Goal: Transaction & Acquisition: Purchase product/service

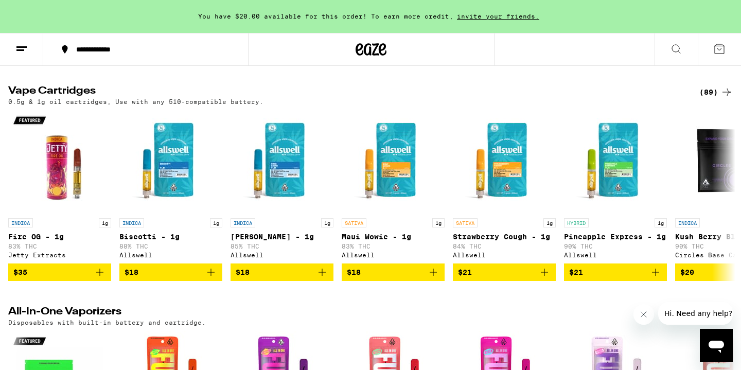
scroll to position [1739, 0]
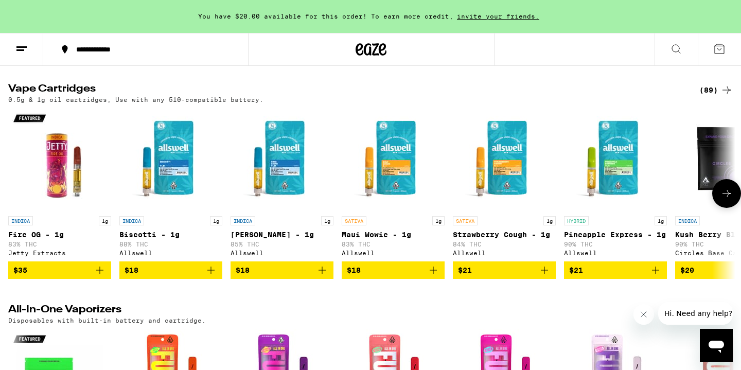
click at [376, 276] on span "$18" at bounding box center [393, 270] width 93 height 12
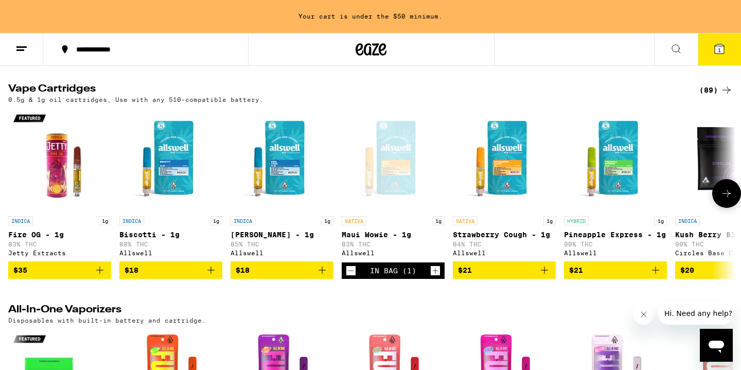
click at [722, 200] on icon at bounding box center [726, 193] width 12 height 12
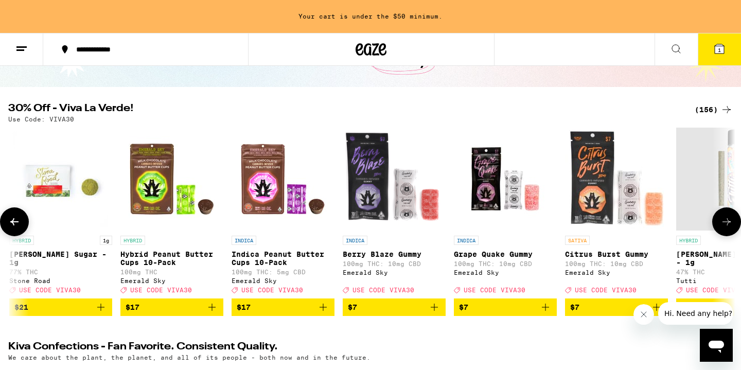
scroll to position [79, 0]
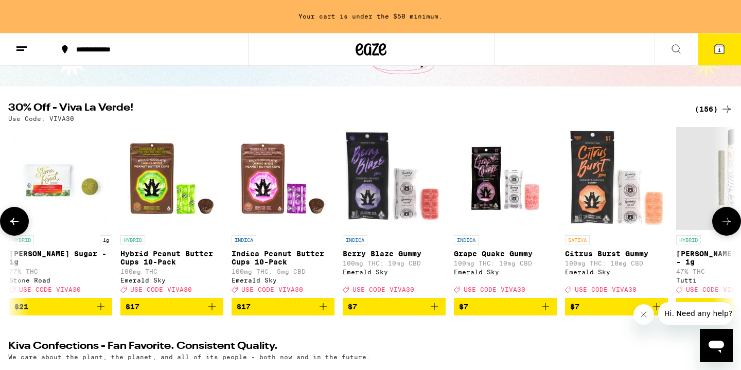
click at [722, 224] on icon at bounding box center [726, 221] width 12 height 12
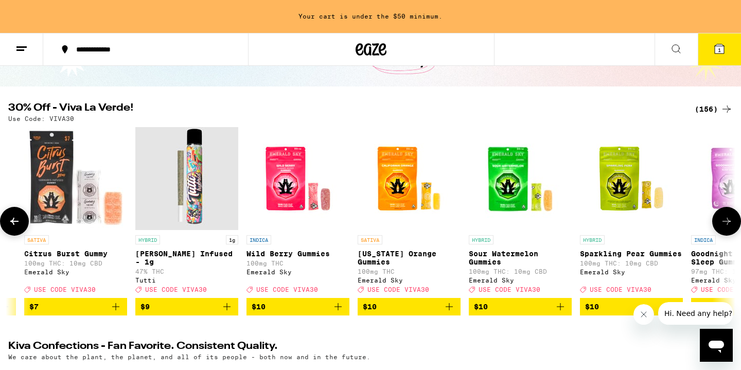
scroll to position [0, 1501]
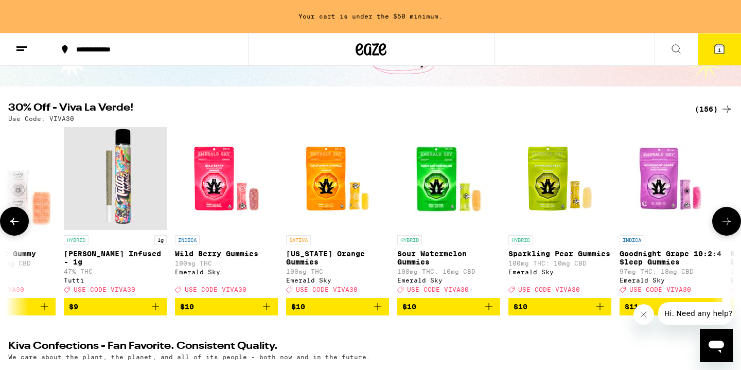
click at [722, 224] on icon at bounding box center [726, 221] width 12 height 12
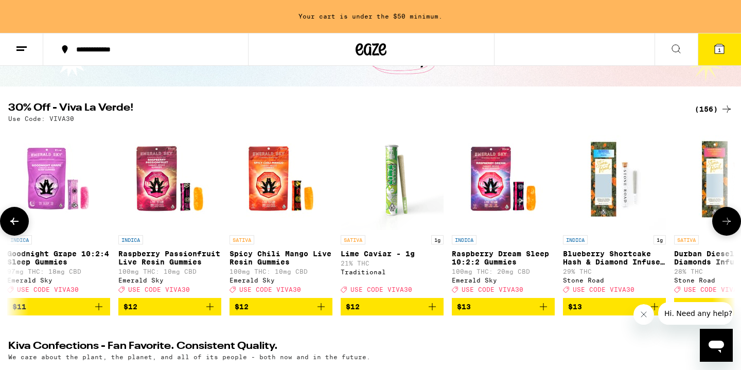
click at [722, 224] on icon at bounding box center [726, 221] width 12 height 12
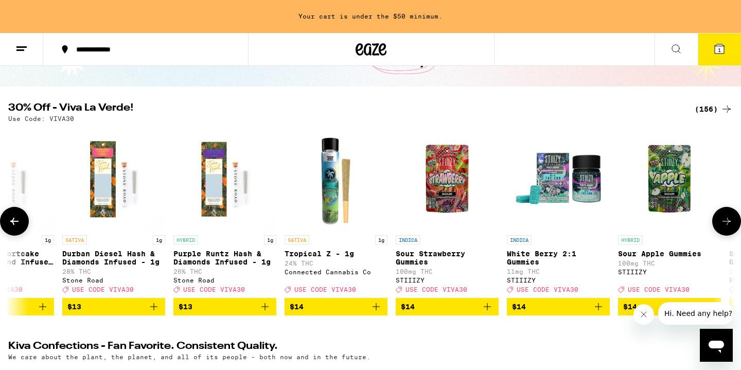
scroll to position [0, 2725]
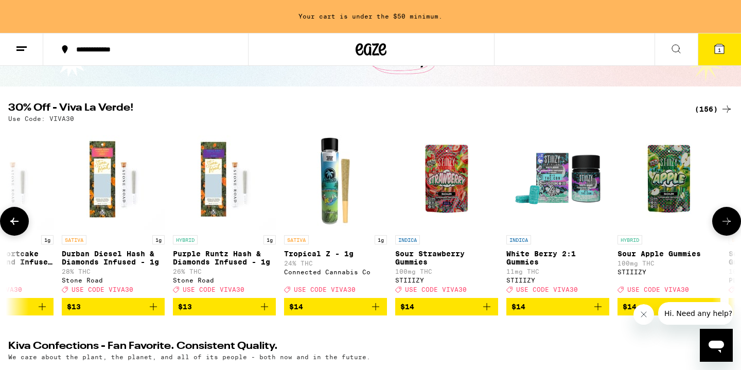
click at [722, 224] on icon at bounding box center [726, 221] width 12 height 12
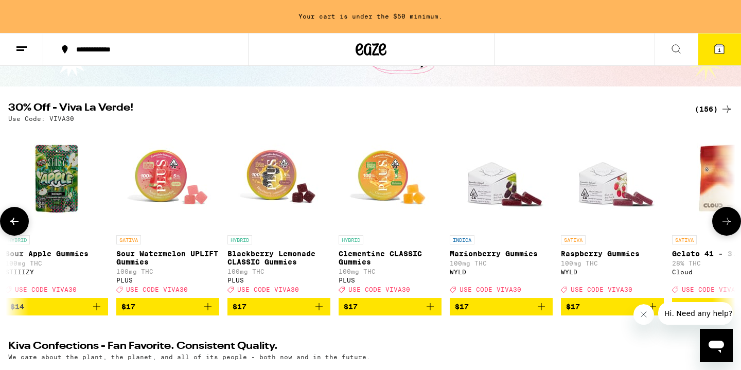
click at [722, 224] on icon at bounding box center [726, 221] width 12 height 12
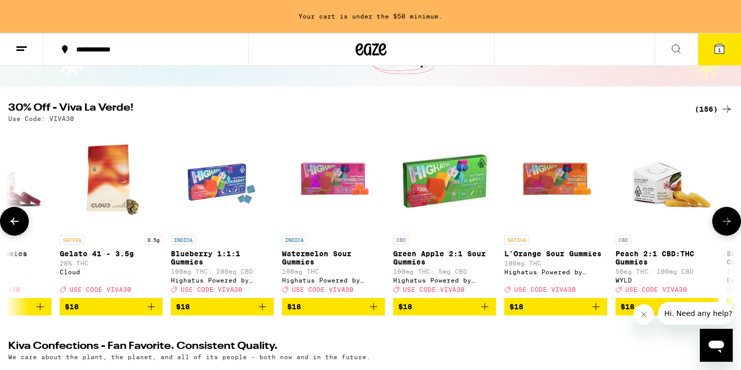
click at [722, 224] on icon at bounding box center [726, 221] width 12 height 12
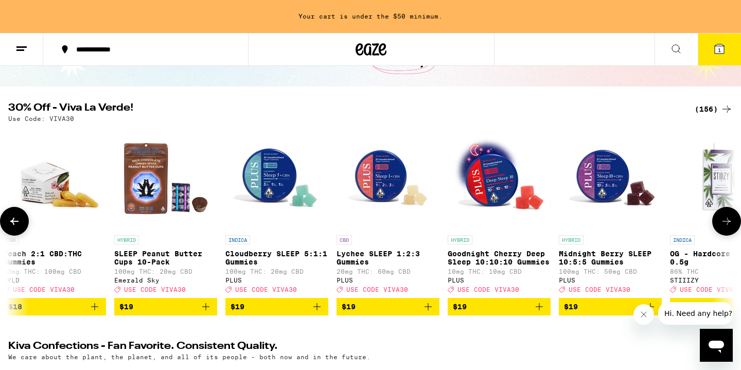
click at [722, 224] on icon at bounding box center [726, 221] width 12 height 12
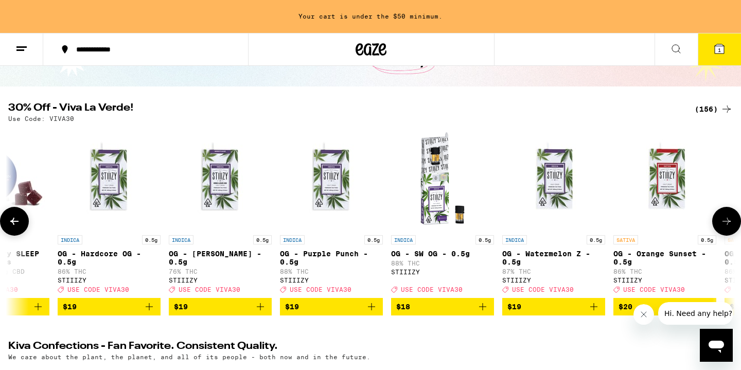
click at [722, 224] on icon at bounding box center [726, 221] width 12 height 12
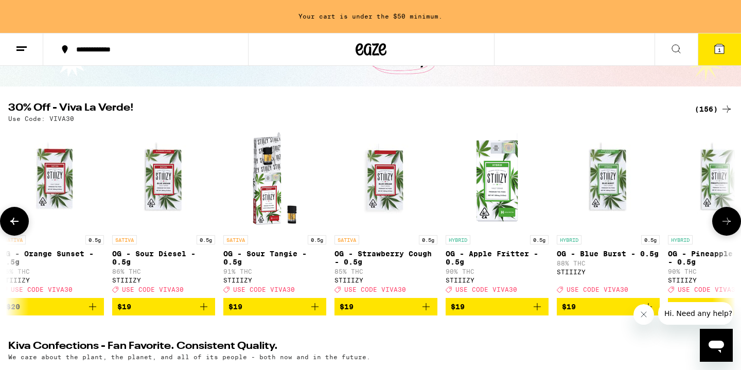
click at [722, 224] on icon at bounding box center [726, 221] width 12 height 12
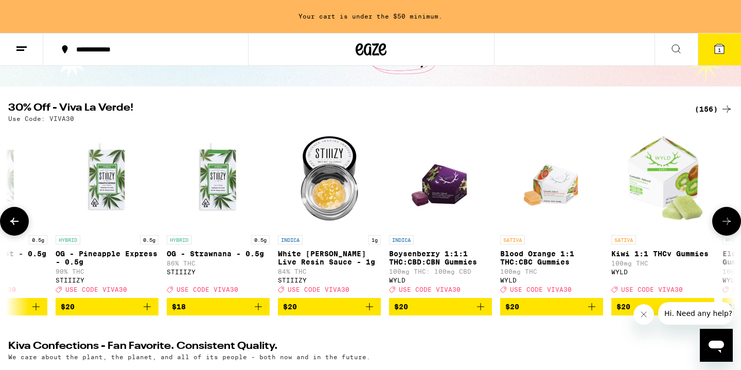
click at [722, 224] on icon at bounding box center [726, 221] width 12 height 12
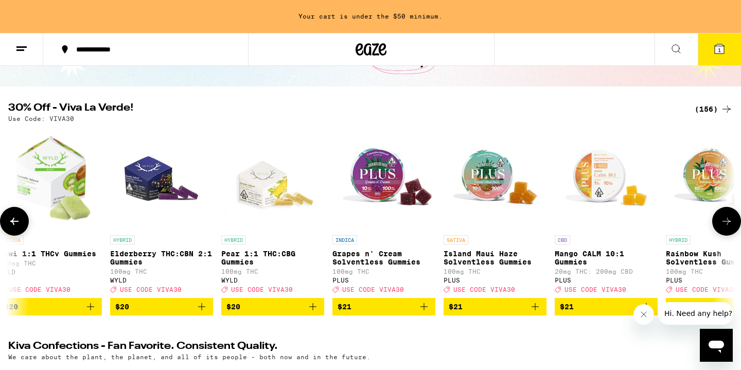
click at [722, 224] on icon at bounding box center [726, 221] width 12 height 12
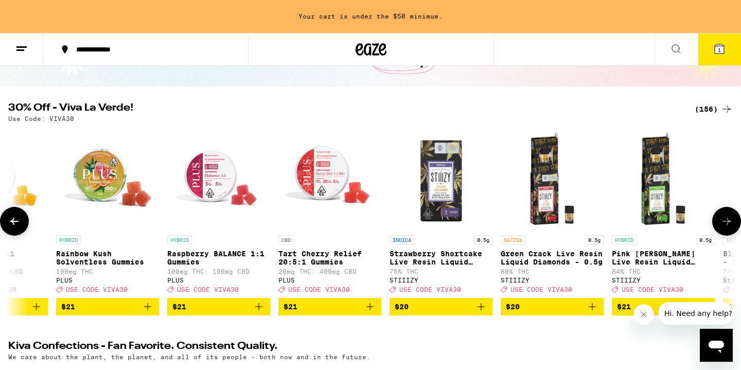
click at [722, 224] on icon at bounding box center [726, 221] width 12 height 12
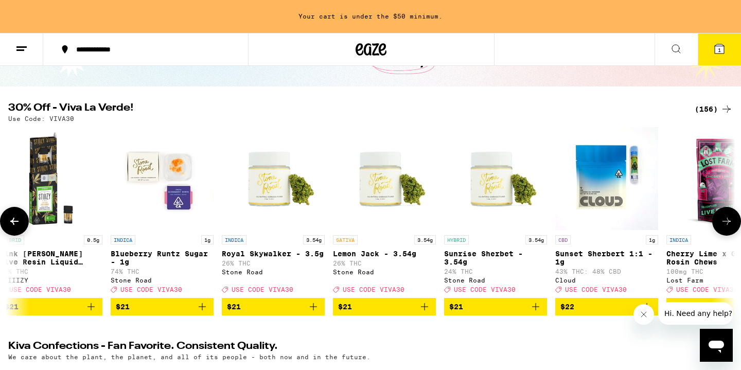
scroll to position [0, 8237]
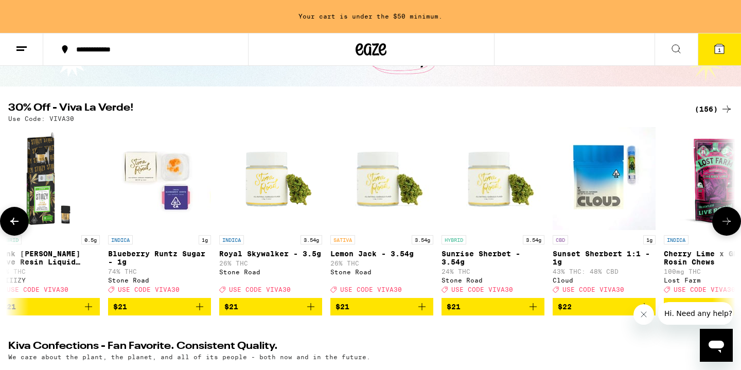
click at [725, 226] on icon at bounding box center [726, 221] width 12 height 12
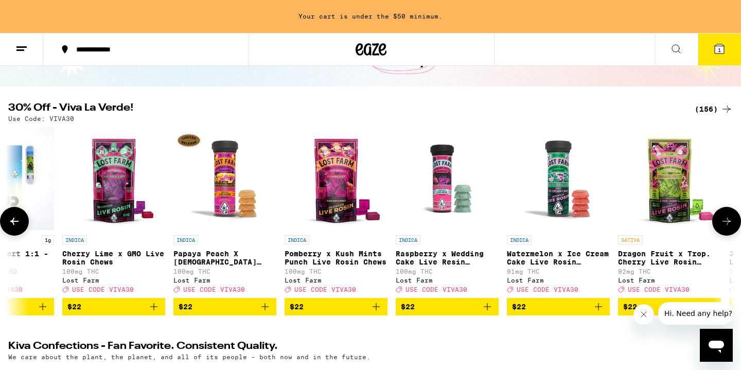
scroll to position [0, 8849]
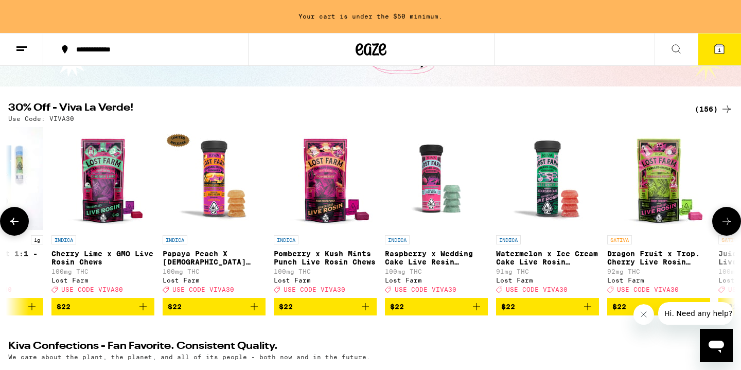
click at [725, 226] on icon at bounding box center [726, 221] width 12 height 12
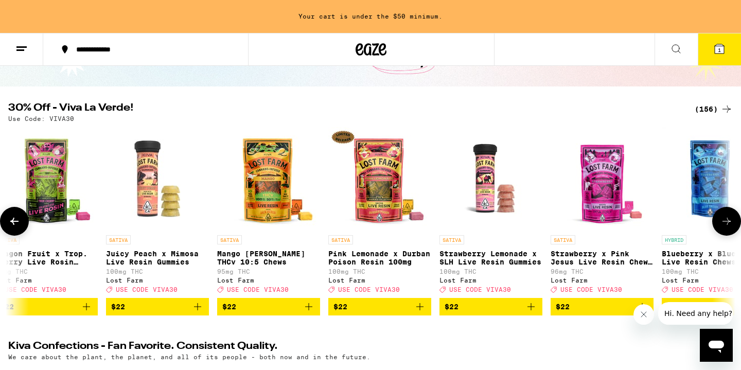
click at [725, 226] on icon at bounding box center [726, 221] width 12 height 12
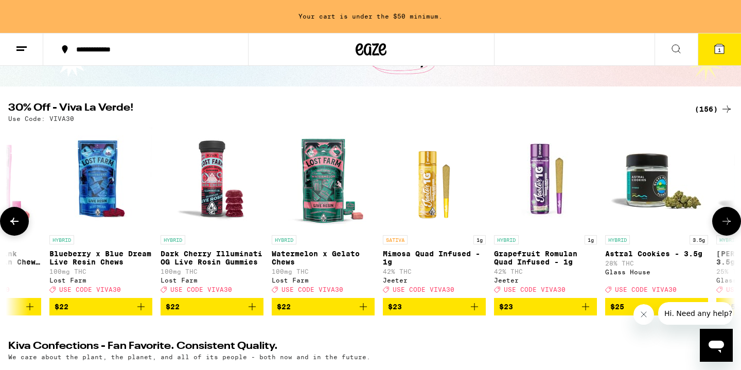
click at [725, 226] on icon at bounding box center [726, 221] width 12 height 12
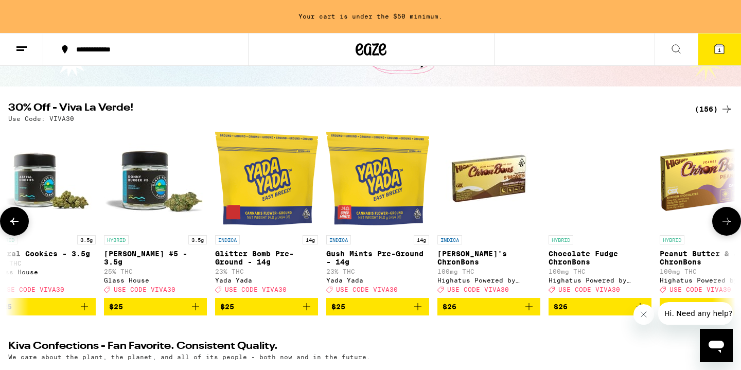
click at [725, 226] on icon at bounding box center [726, 221] width 12 height 12
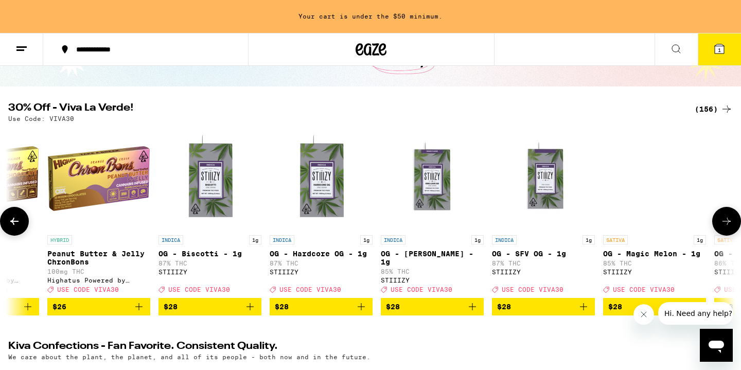
click at [725, 226] on icon at bounding box center [726, 221] width 12 height 12
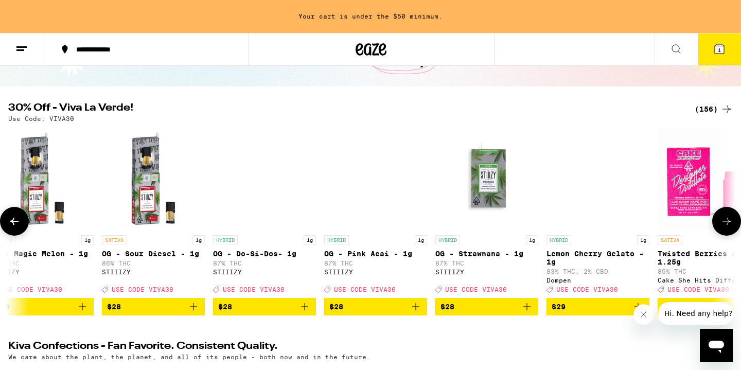
click at [725, 226] on icon at bounding box center [726, 221] width 12 height 12
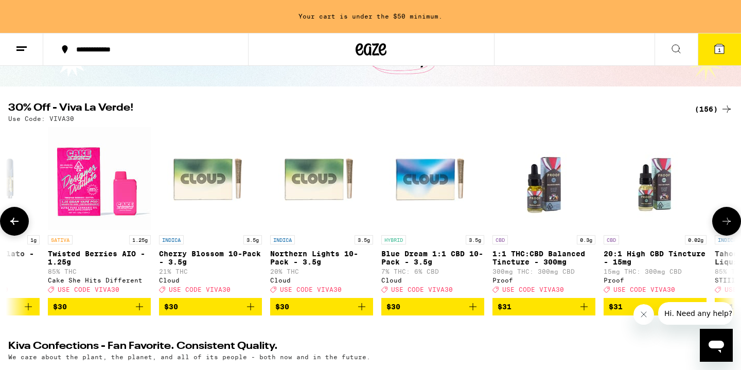
scroll to position [0, 12523]
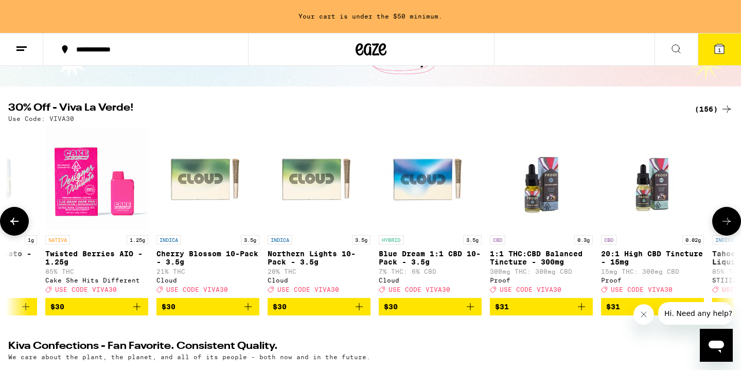
click at [13, 223] on icon at bounding box center [14, 221] width 12 height 12
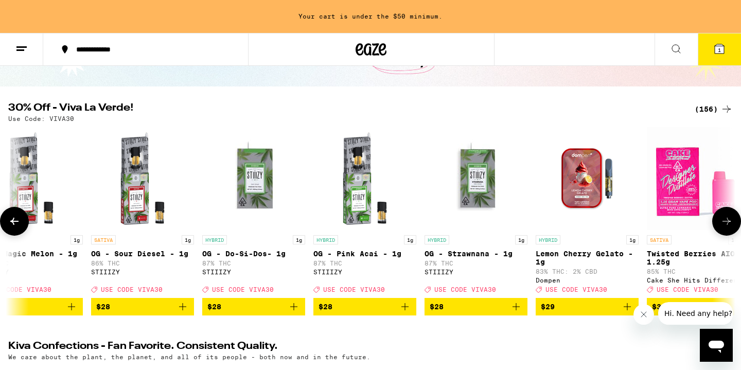
scroll to position [0, 11911]
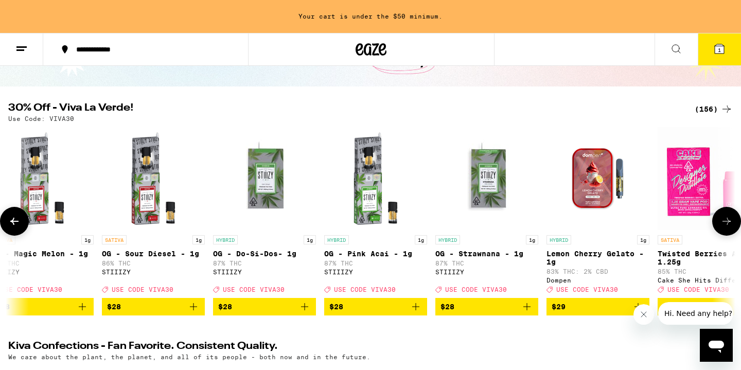
click at [729, 227] on icon at bounding box center [726, 221] width 12 height 12
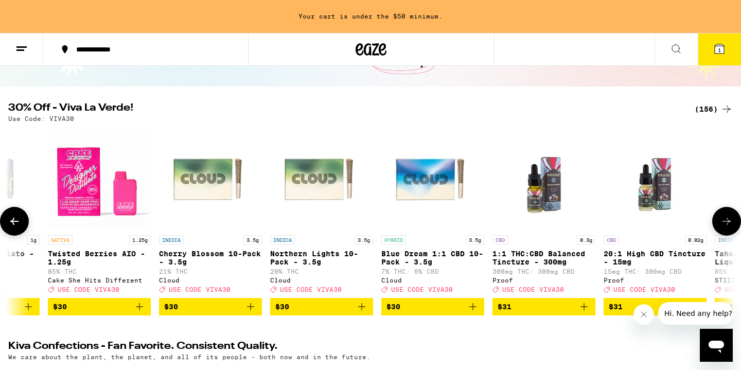
scroll to position [0, 12523]
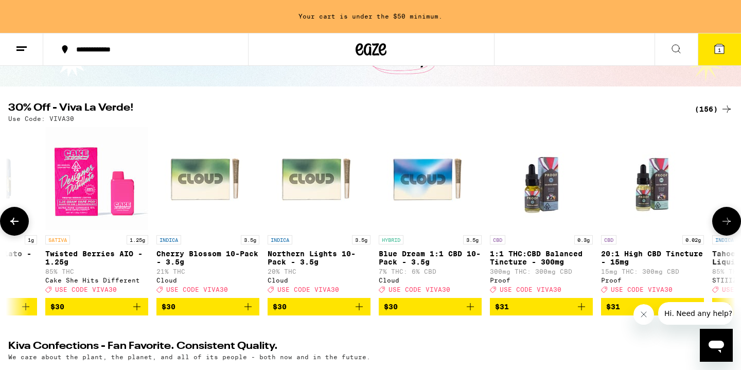
click at [7, 230] on button at bounding box center [14, 221] width 29 height 29
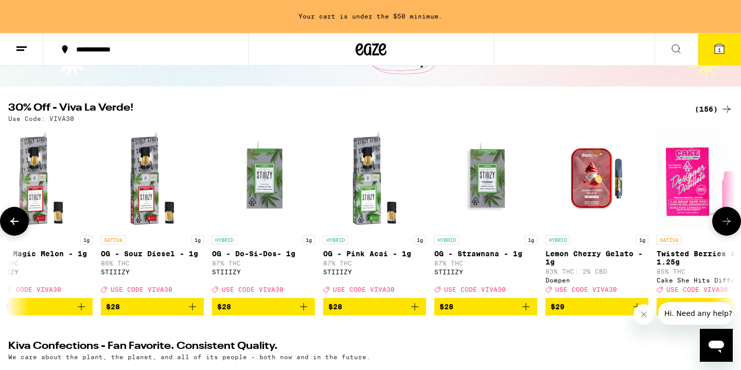
click at [7, 230] on button at bounding box center [14, 221] width 29 height 29
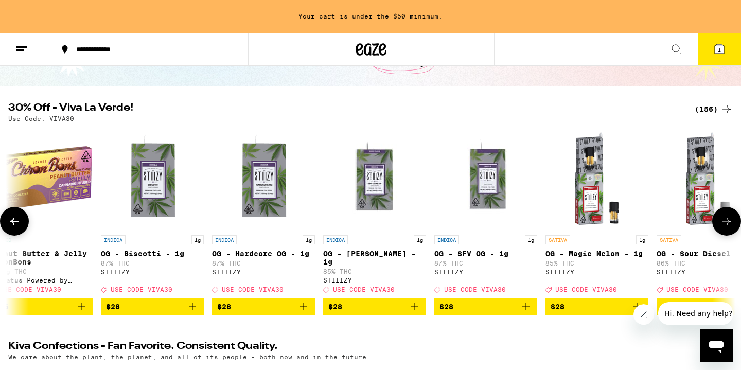
scroll to position [0, 11299]
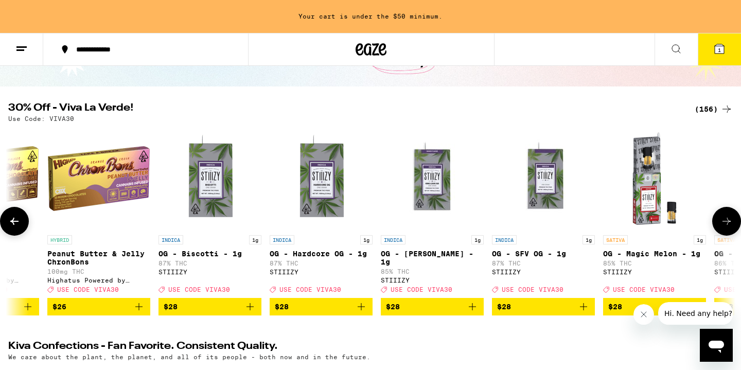
click at [7, 230] on button at bounding box center [14, 221] width 29 height 29
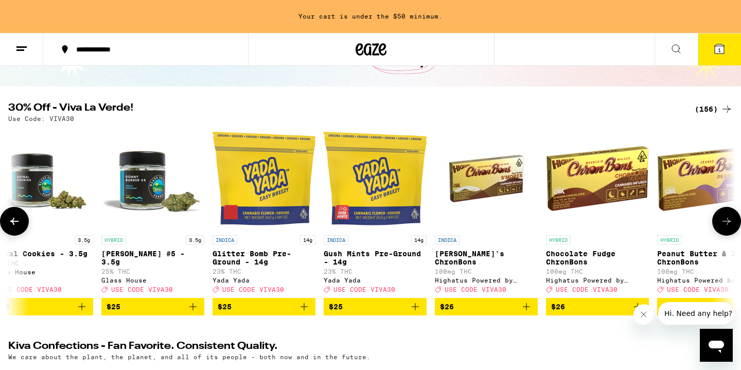
scroll to position [0, 10686]
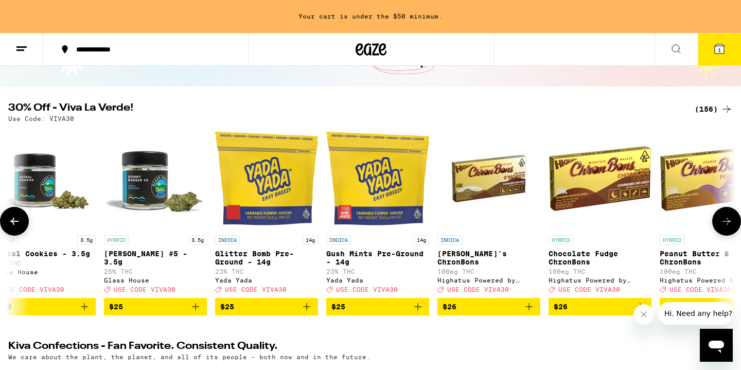
click at [17, 227] on icon at bounding box center [14, 221] width 12 height 12
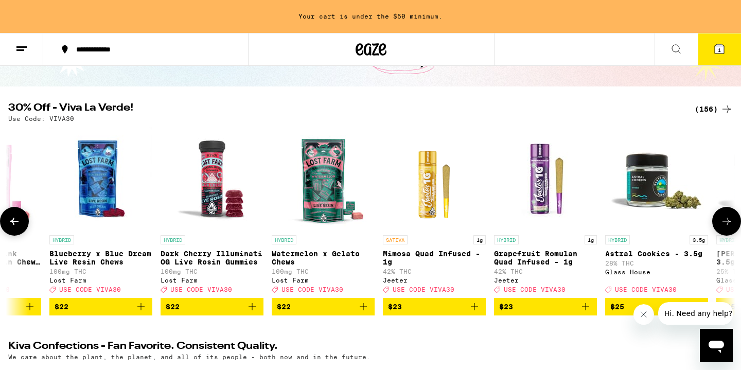
click at [17, 227] on icon at bounding box center [14, 221] width 12 height 12
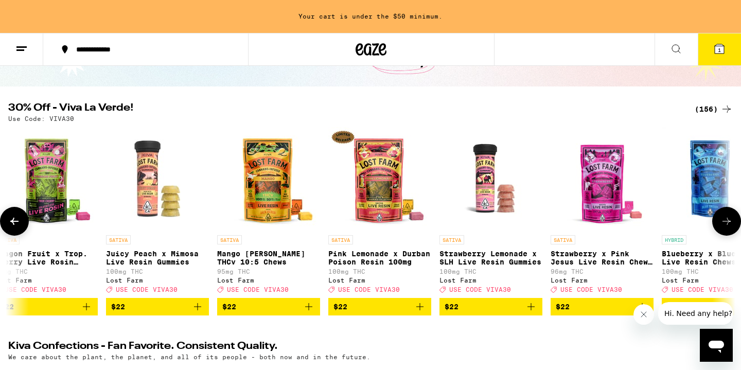
click at [17, 227] on icon at bounding box center [14, 221] width 12 height 12
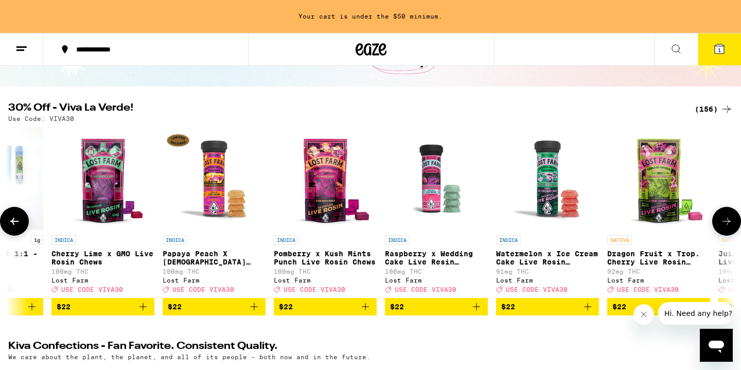
click at [17, 227] on icon at bounding box center [14, 221] width 12 height 12
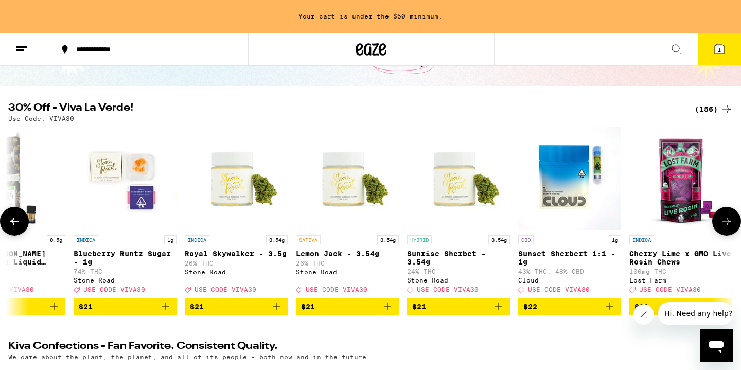
scroll to position [0, 8237]
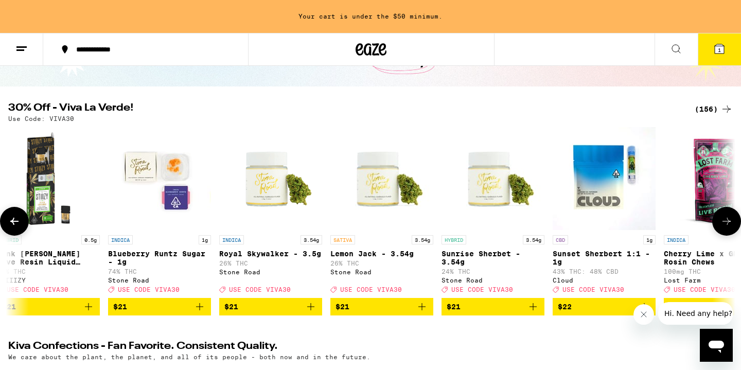
click at [590, 313] on span "$22" at bounding box center [604, 307] width 93 height 12
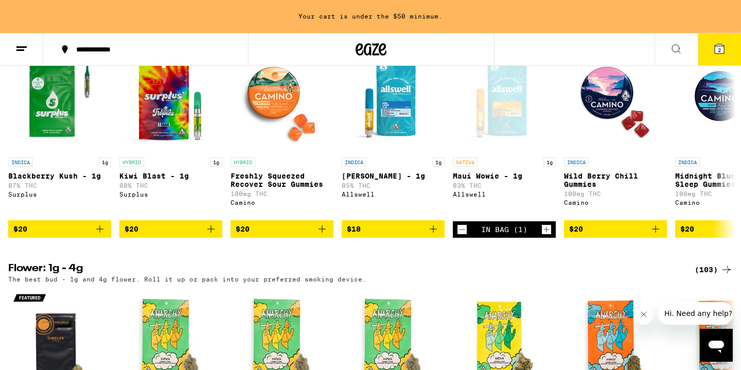
scroll to position [1093, 0]
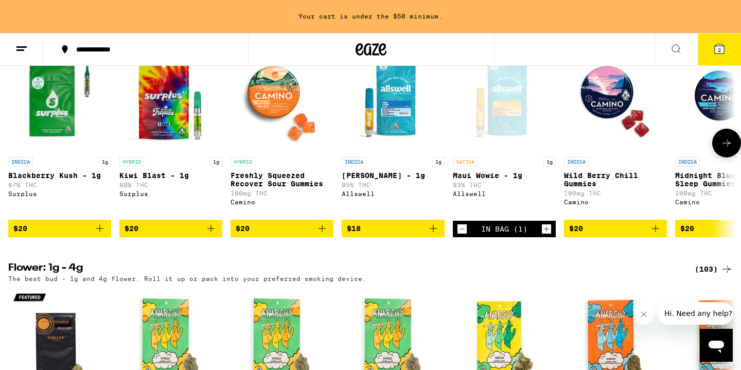
click at [725, 157] on button at bounding box center [726, 143] width 29 height 29
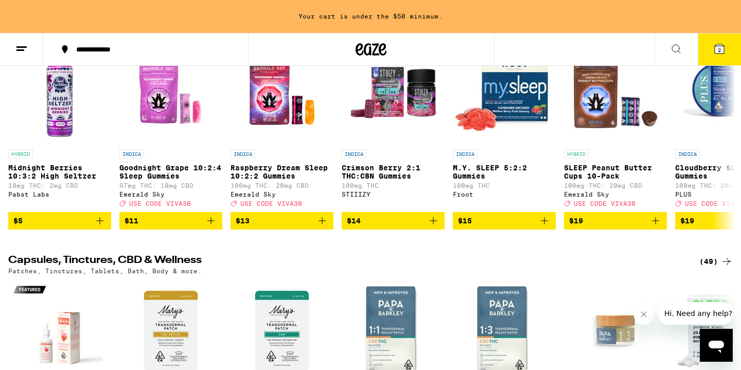
scroll to position [4043, 0]
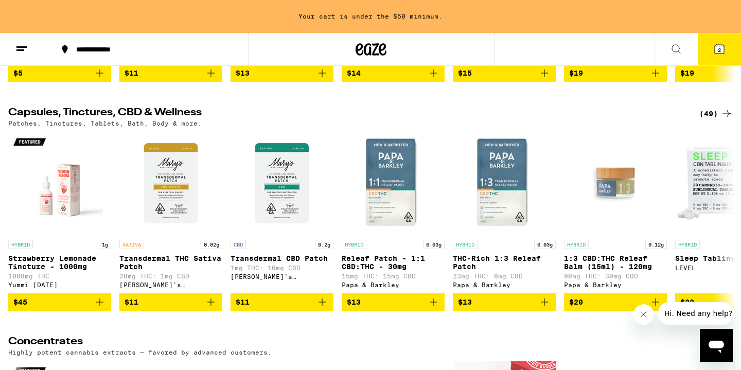
click at [719, 43] on icon at bounding box center [719, 49] width 12 height 12
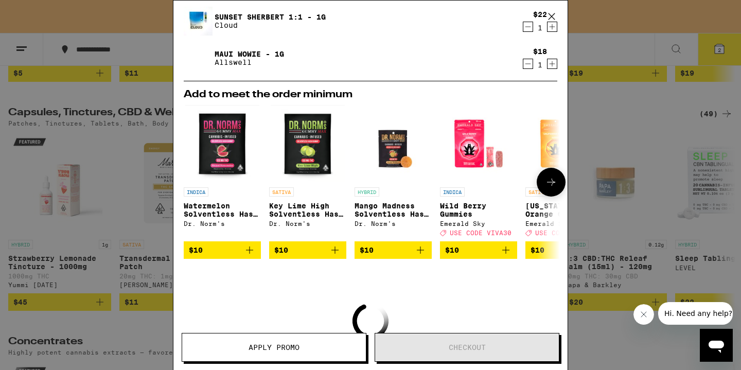
scroll to position [65, 0]
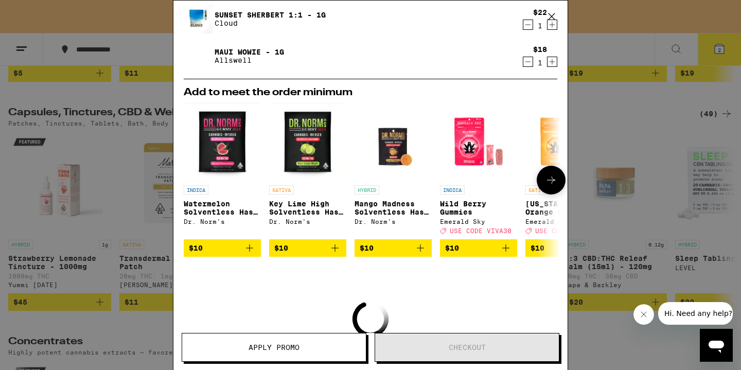
click at [385, 247] on span "$10" at bounding box center [393, 248] width 67 height 12
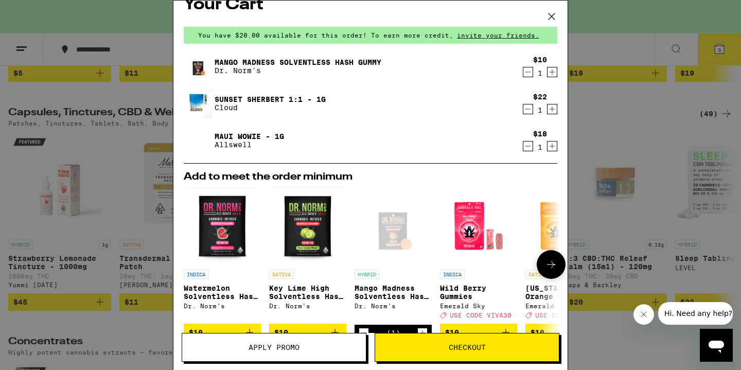
scroll to position [15, 0]
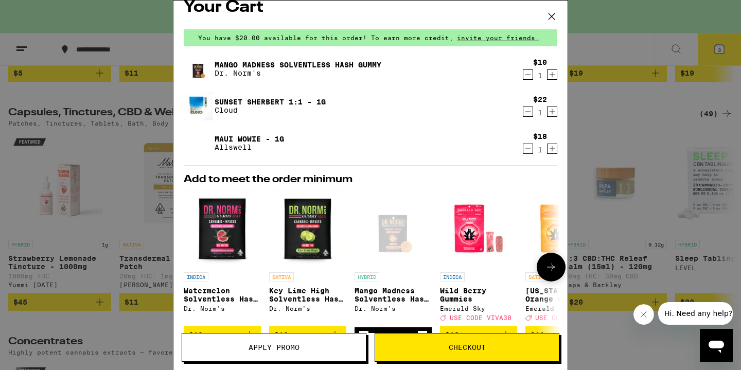
click at [391, 229] on div "Open page for Mango Madness Solventless Hash Gummy from Dr. Norm's" at bounding box center [393, 228] width 77 height 77
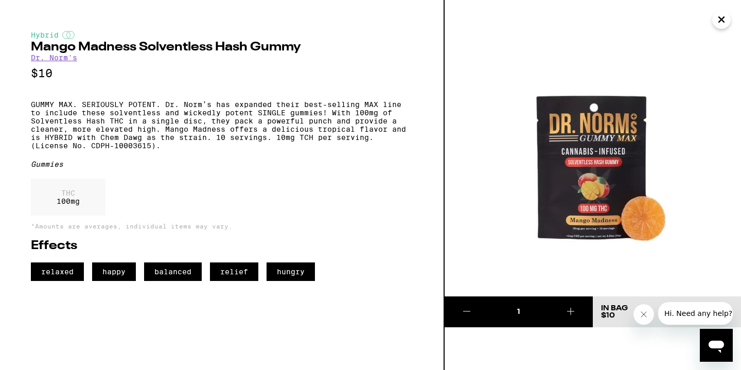
click at [719, 17] on icon "Close" at bounding box center [721, 19] width 5 height 5
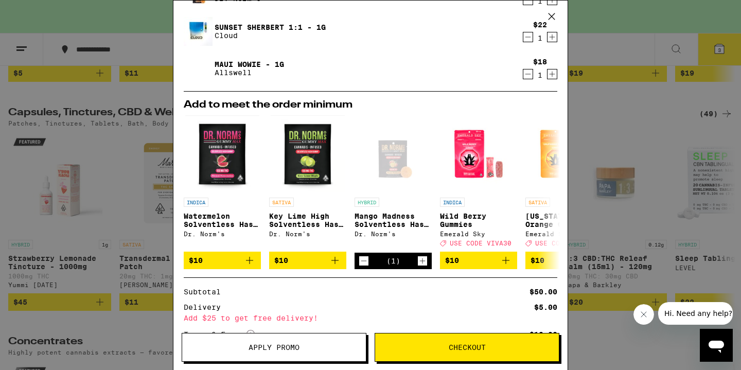
scroll to position [90, 0]
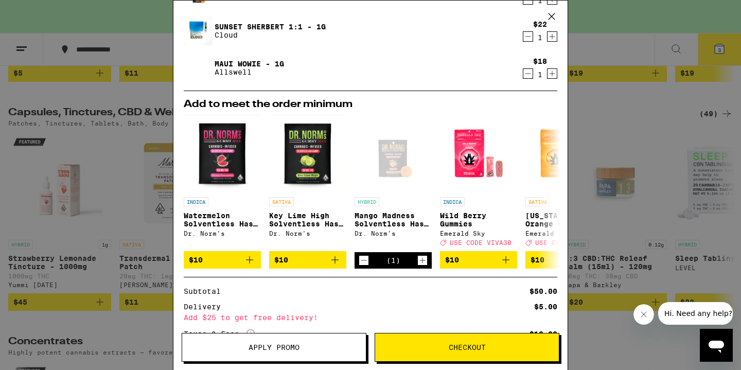
click at [126, 149] on div "Your Cart You have $20.00 available for this order! To earn more credit, invite…" at bounding box center [370, 185] width 741 height 370
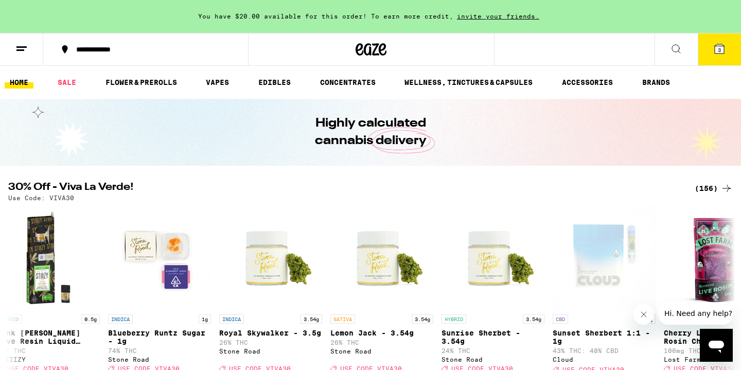
click at [708, 45] on button "3" at bounding box center [719, 49] width 43 height 32
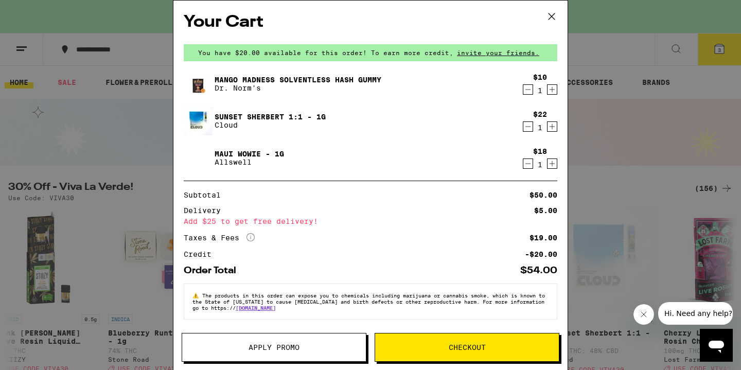
click at [289, 351] on span "Apply Promo" at bounding box center [274, 347] width 51 height 7
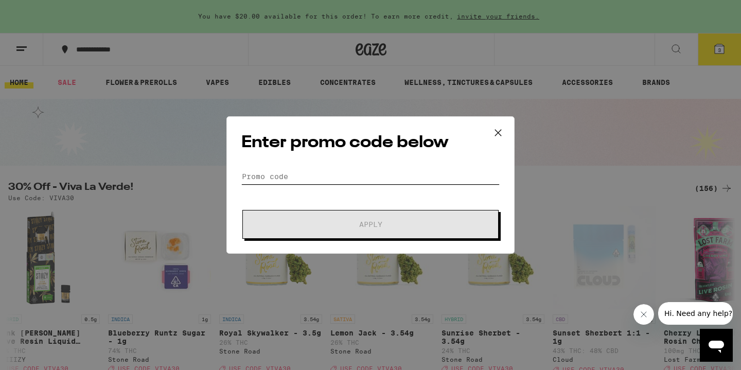
click at [264, 178] on input "Promo Code" at bounding box center [370, 176] width 258 height 15
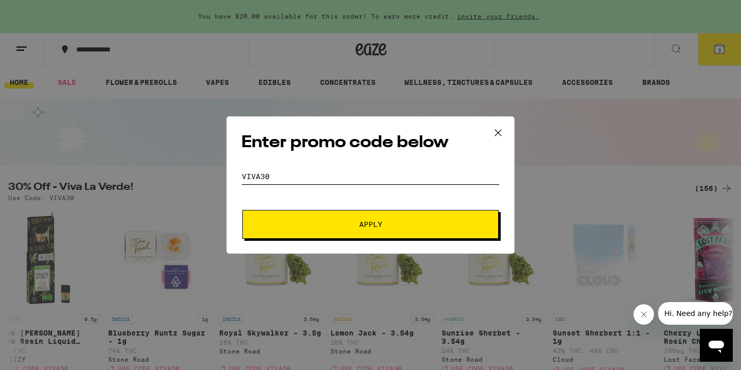
type input "viva30"
click at [307, 218] on button "Apply" at bounding box center [370, 224] width 256 height 29
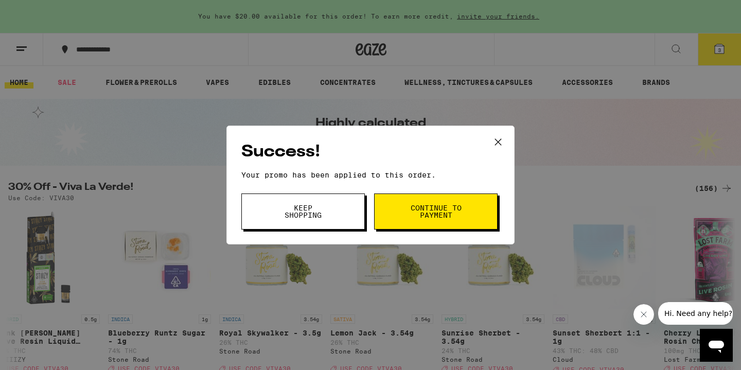
click at [457, 214] on span "Continue to payment" at bounding box center [436, 211] width 52 height 14
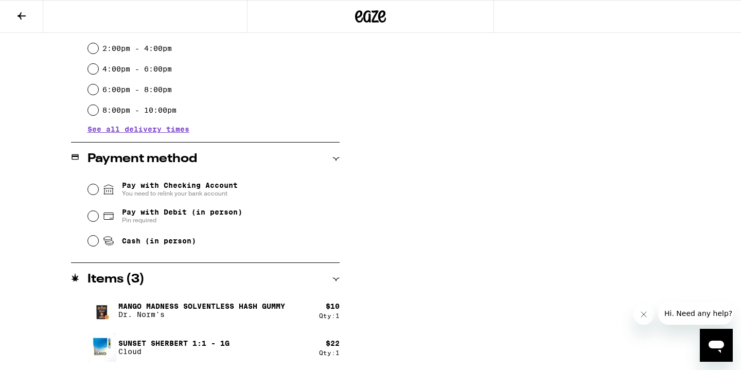
scroll to position [321, 0]
click at [91, 217] on input "Pay with Debit (in person) Pin required" at bounding box center [93, 215] width 10 height 10
radio input "true"
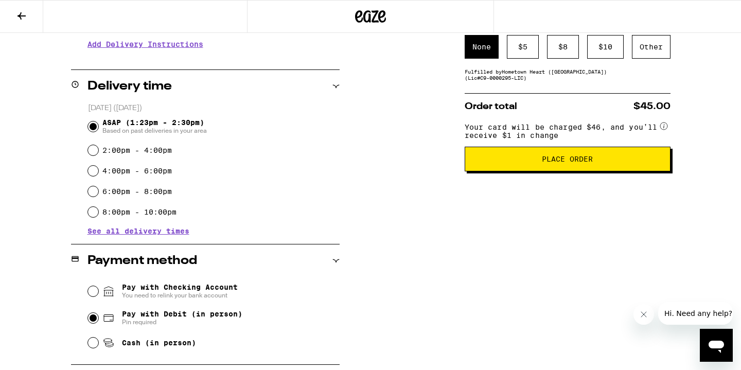
scroll to position [221, 0]
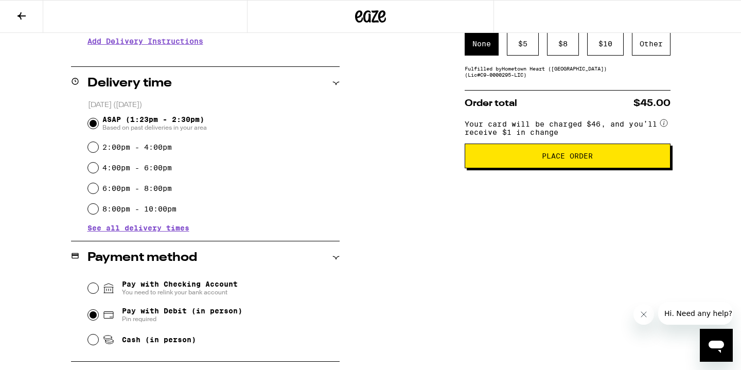
click at [527, 168] on button "Place Order" at bounding box center [568, 156] width 206 height 25
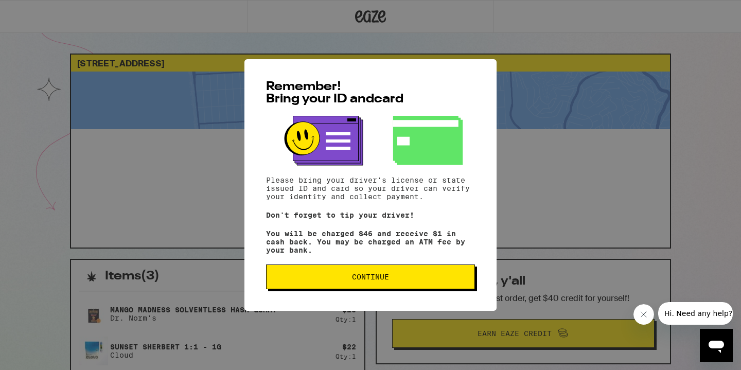
click at [377, 280] on span "Continue" at bounding box center [370, 276] width 37 height 7
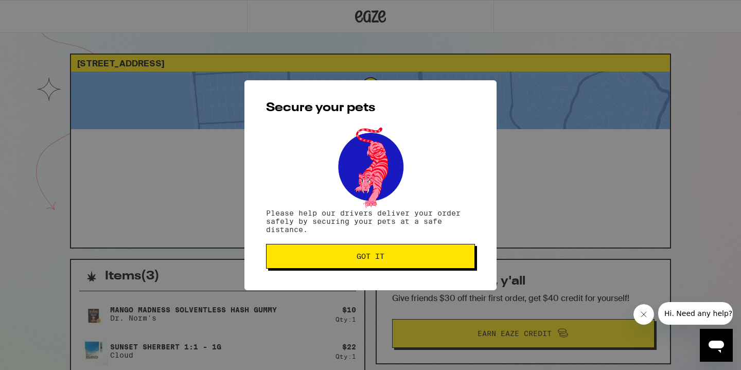
click at [361, 260] on span "Got it" at bounding box center [371, 256] width 28 height 7
